Goal: Task Accomplishment & Management: Manage account settings

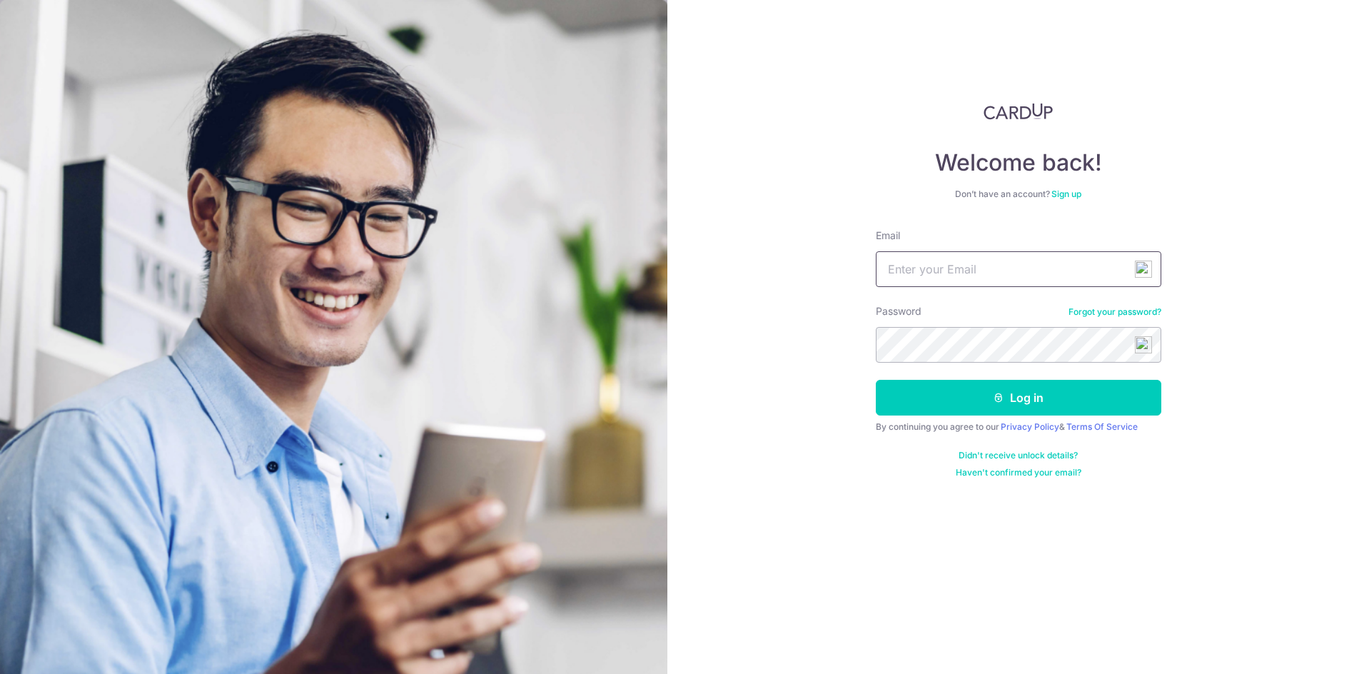
click at [954, 272] on input "Email" at bounding box center [1019, 269] width 286 height 36
type input "[EMAIL_ADDRESS][DOMAIN_NAME]"
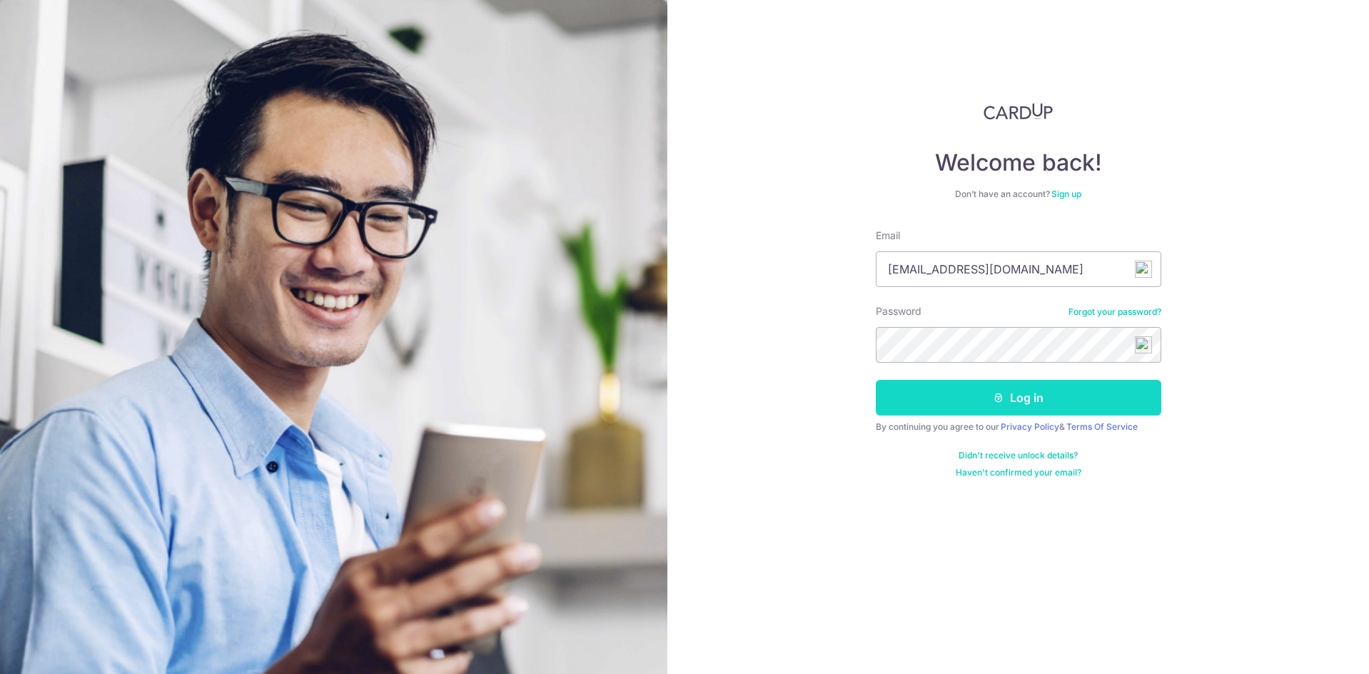
click at [1033, 396] on button "Log in" at bounding box center [1019, 398] width 286 height 36
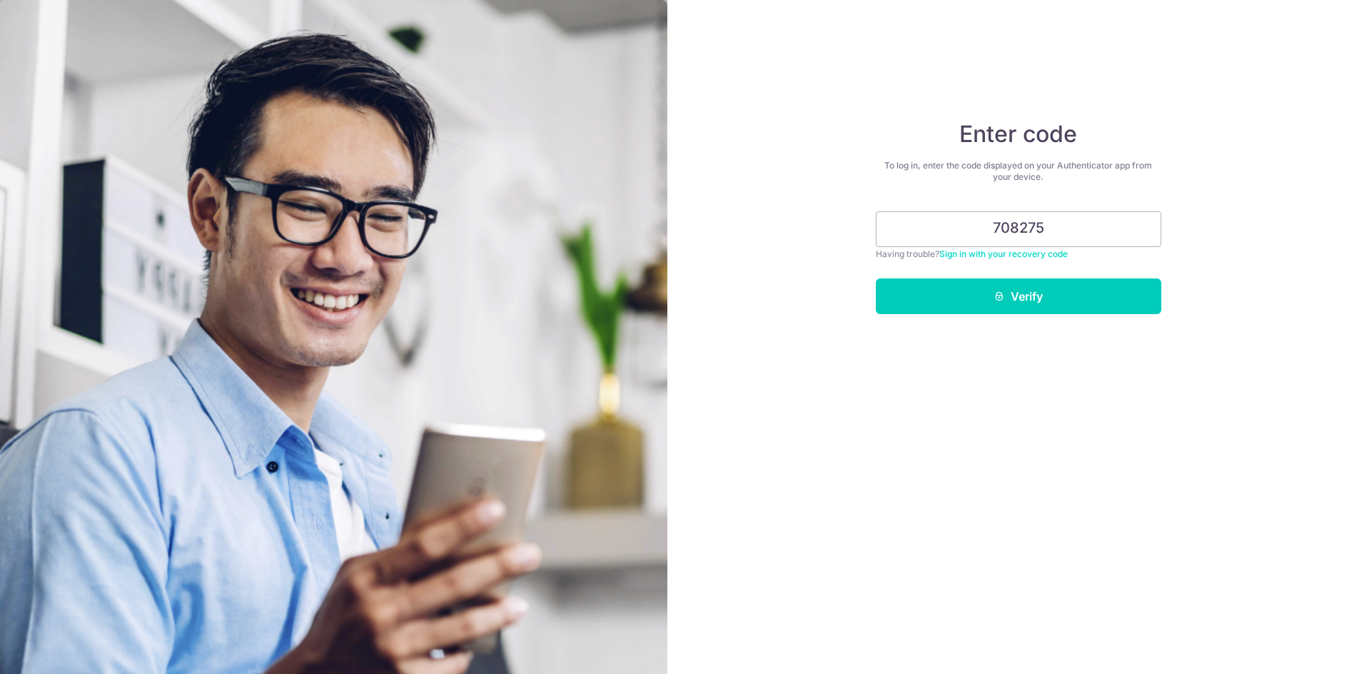
type input "708275"
click at [876, 278] on button "Verify" at bounding box center [1019, 296] width 286 height 36
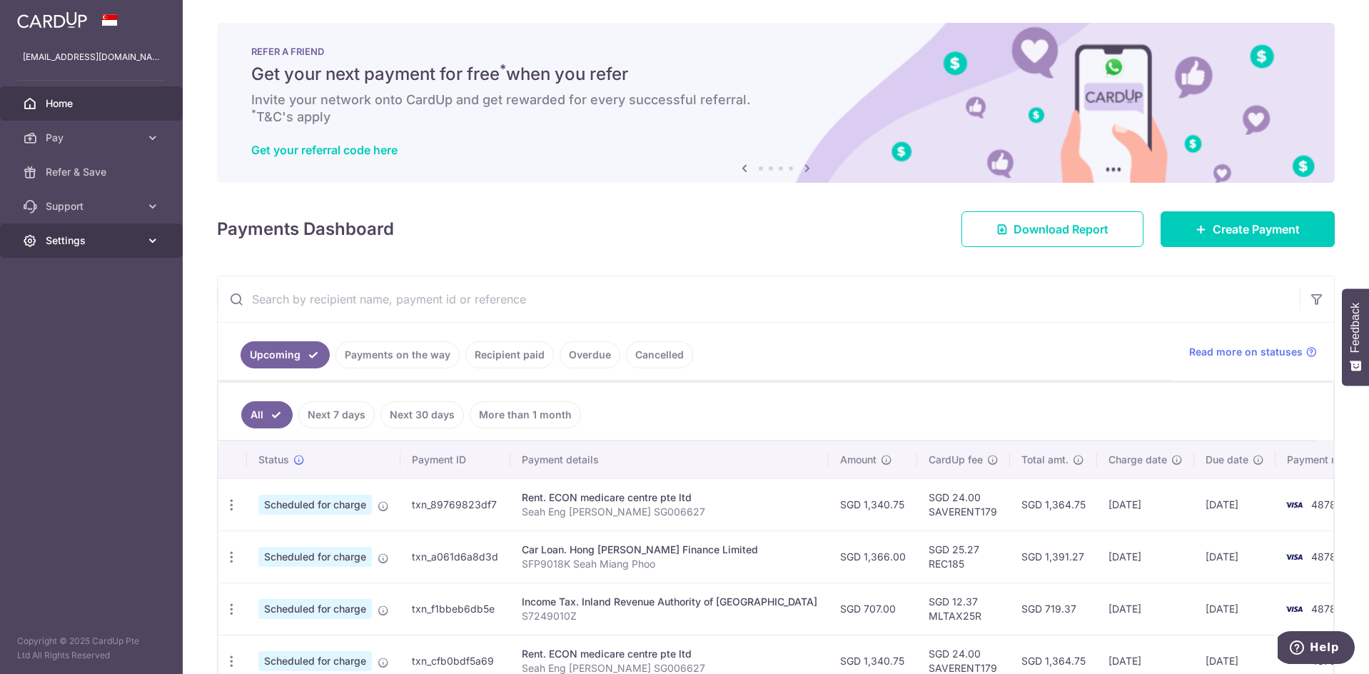
click at [71, 241] on span "Settings" at bounding box center [93, 240] width 94 height 14
click at [67, 313] on span "Logout" at bounding box center [93, 309] width 94 height 14
